Goal: Transaction & Acquisition: Purchase product/service

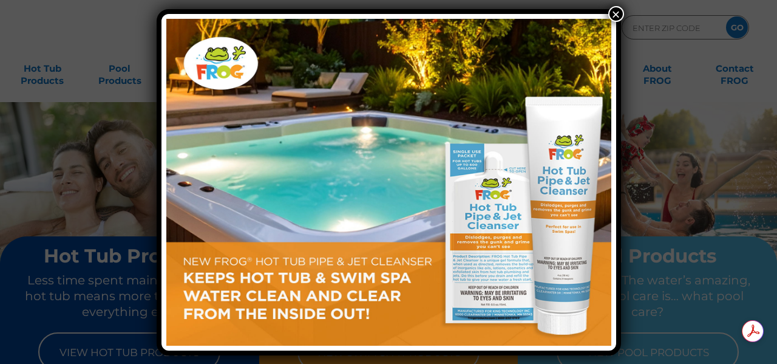
click at [616, 15] on button "×" at bounding box center [616, 14] width 16 height 16
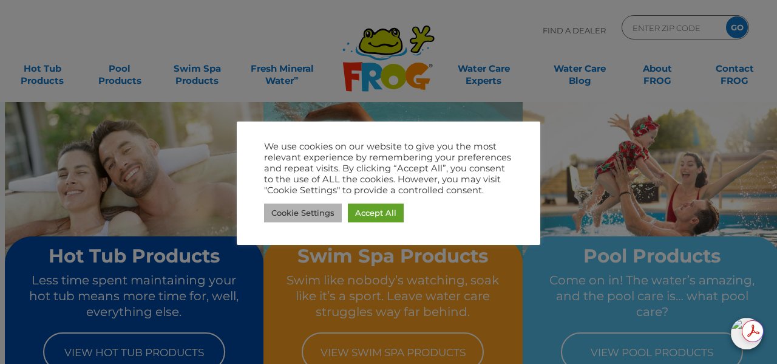
click at [297, 205] on link "Cookie Settings" at bounding box center [303, 212] width 78 height 19
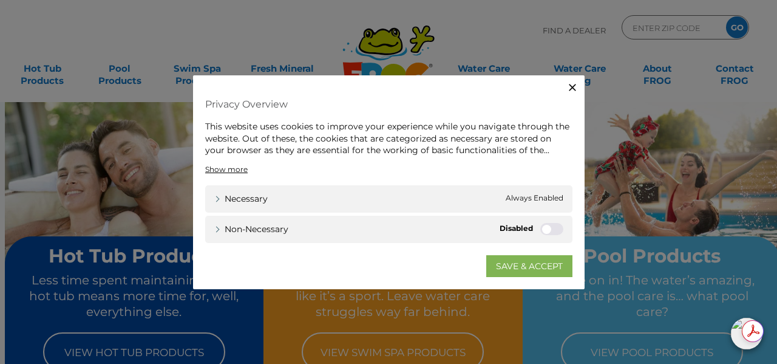
click at [532, 267] on link "SAVE & ACCEPT" at bounding box center [529, 265] width 86 height 22
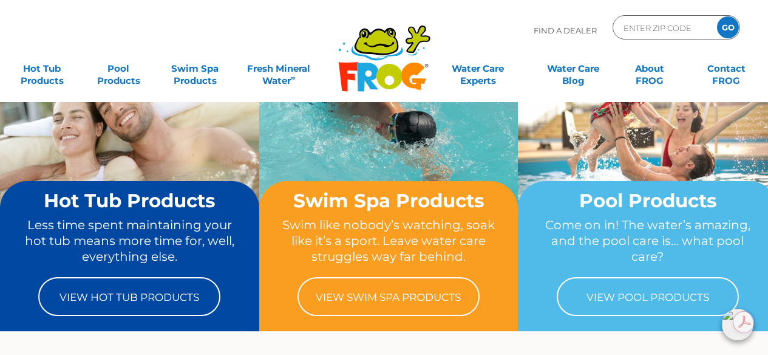
scroll to position [61, 0]
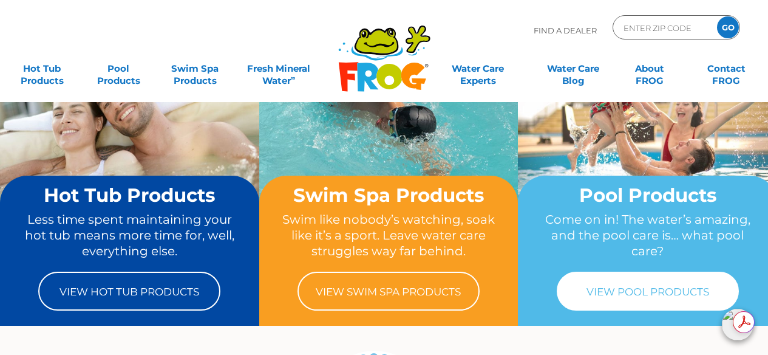
click at [659, 282] on link "View Pool Products" at bounding box center [648, 290] width 182 height 39
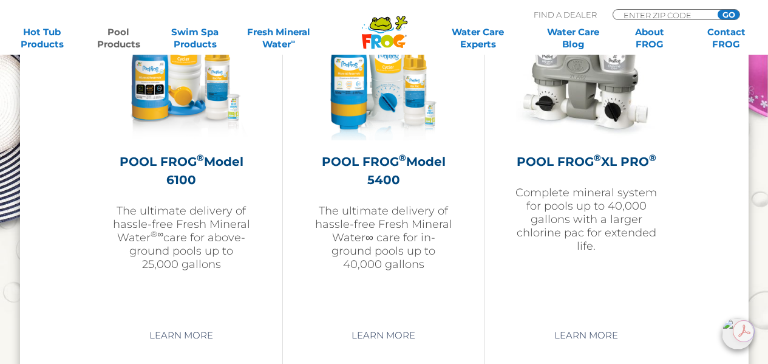
scroll to position [1882, 0]
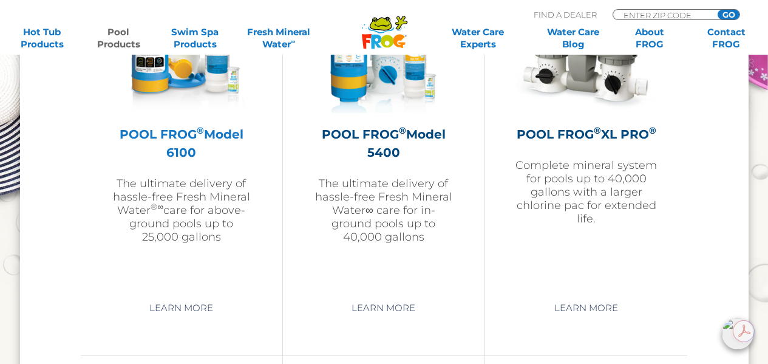
click at [170, 126] on h2 "POOL FROG ® Model 6100" at bounding box center [181, 143] width 141 height 36
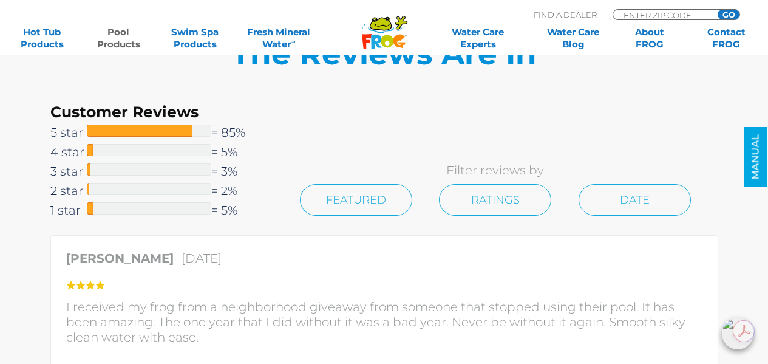
scroll to position [2854, 0]
